Goal: Task Accomplishment & Management: Complete application form

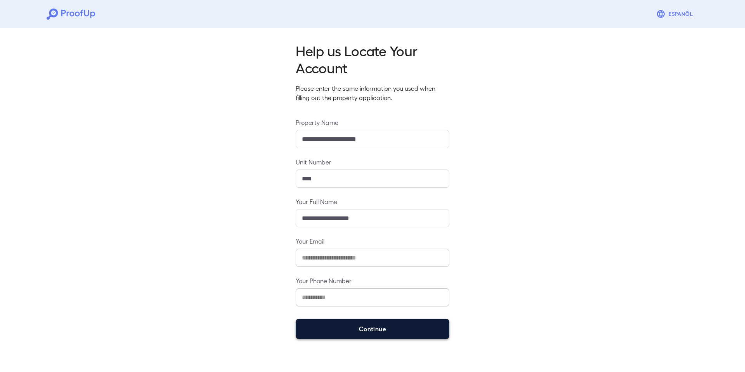
click at [346, 334] on button "Continue" at bounding box center [373, 329] width 154 height 20
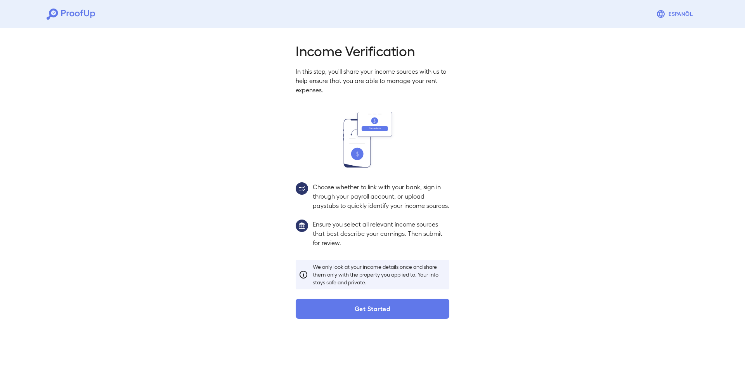
click at [371, 312] on button "Get Started" at bounding box center [373, 309] width 154 height 20
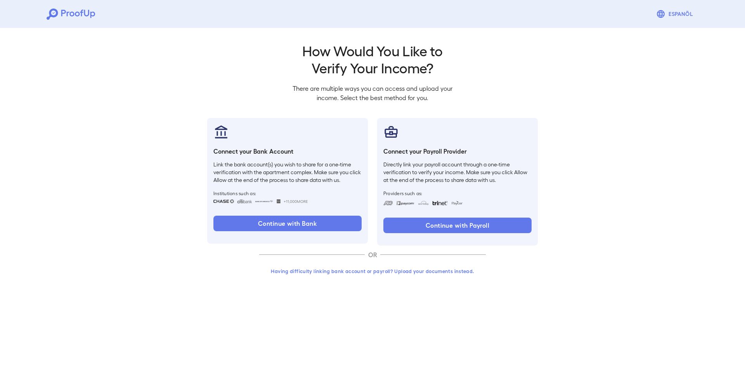
click at [347, 270] on button "Having difficulty linking bank account or payroll? Upload your documents instea…" at bounding box center [372, 271] width 227 height 14
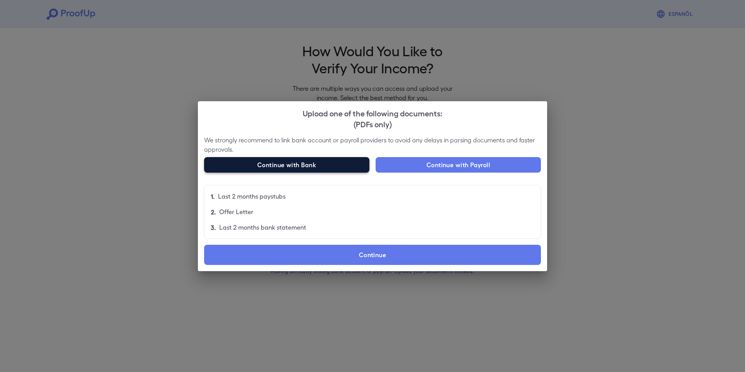
drag, startPoint x: 484, startPoint y: 161, endPoint x: 226, endPoint y: 163, distance: 257.6
click at [248, 125] on div "Upload one of the following documents: (PDFs only) We strongly recommend to lin…" at bounding box center [372, 186] width 349 height 170
click at [367, 260] on label "Continue" at bounding box center [372, 255] width 337 height 20
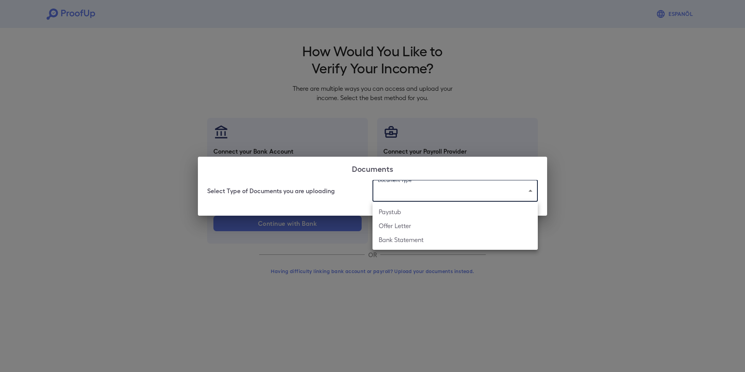
drag, startPoint x: 443, startPoint y: 190, endPoint x: 437, endPoint y: 191, distance: 6.3
click at [442, 190] on body "Espanõl Go back How Would You Like to Verify Your Income? There are multiple wa…" at bounding box center [372, 148] width 745 height 296
click at [418, 213] on li "Paystub" at bounding box center [454, 212] width 165 height 14
type input "*******"
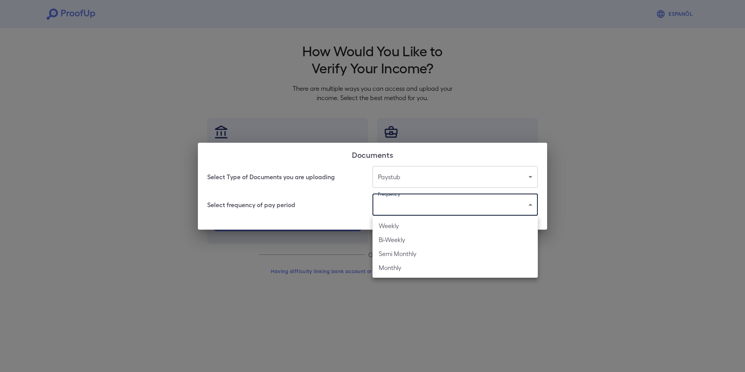
drag, startPoint x: 414, startPoint y: 211, endPoint x: 410, endPoint y: 210, distance: 3.9
click at [412, 210] on body "Espanõl Go back How Would You Like to Verify Your Income? There are multiple wa…" at bounding box center [372, 148] width 745 height 296
click at [395, 246] on li "Bi-Weekly" at bounding box center [454, 240] width 165 height 14
type input "*********"
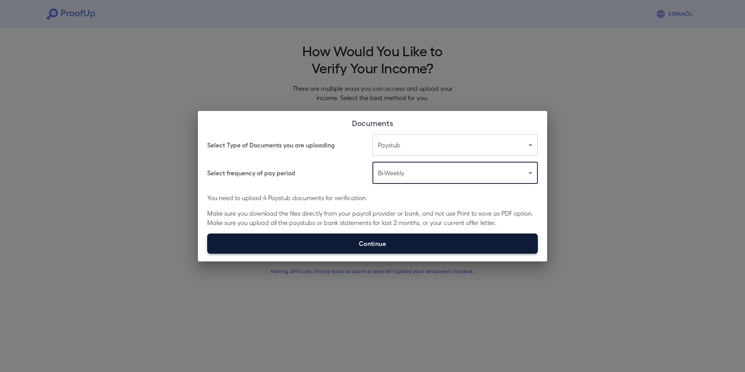
click at [397, 244] on label "Continue" at bounding box center [372, 244] width 330 height 20
click at [208, 253] on input "Continue" at bounding box center [207, 253] width 0 height 0
type input "**********"
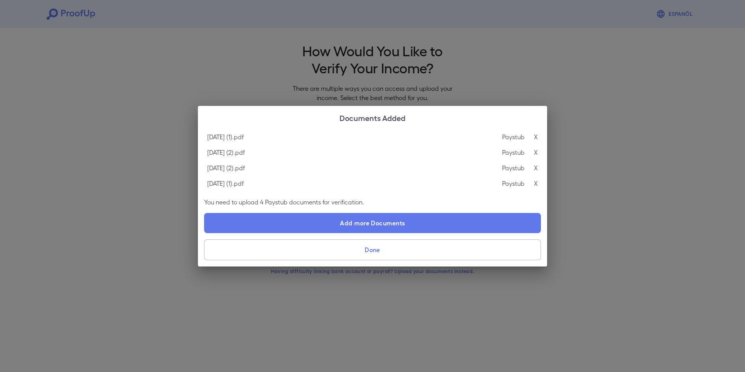
click at [366, 251] on button "Done" at bounding box center [372, 249] width 337 height 21
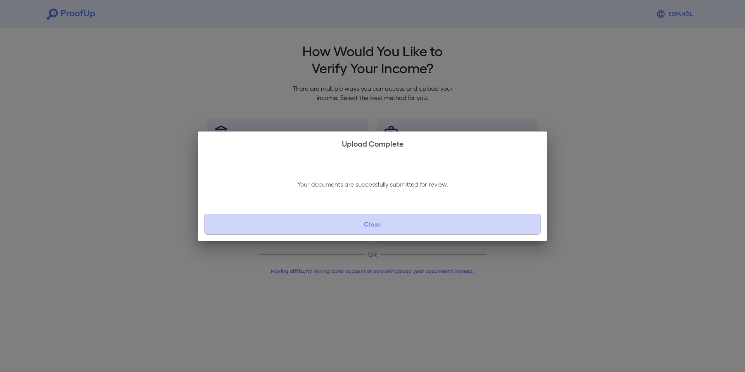
click at [353, 225] on button "Close" at bounding box center [372, 224] width 337 height 21
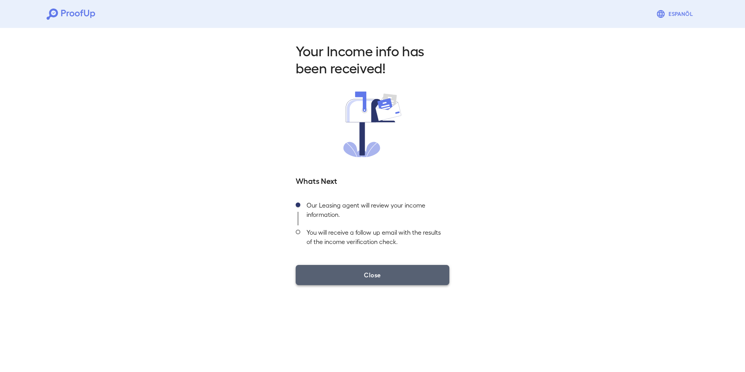
click at [333, 277] on button "Close" at bounding box center [373, 275] width 154 height 20
click at [384, 277] on button "Close" at bounding box center [373, 275] width 154 height 20
